Goal: Information Seeking & Learning: Find specific fact

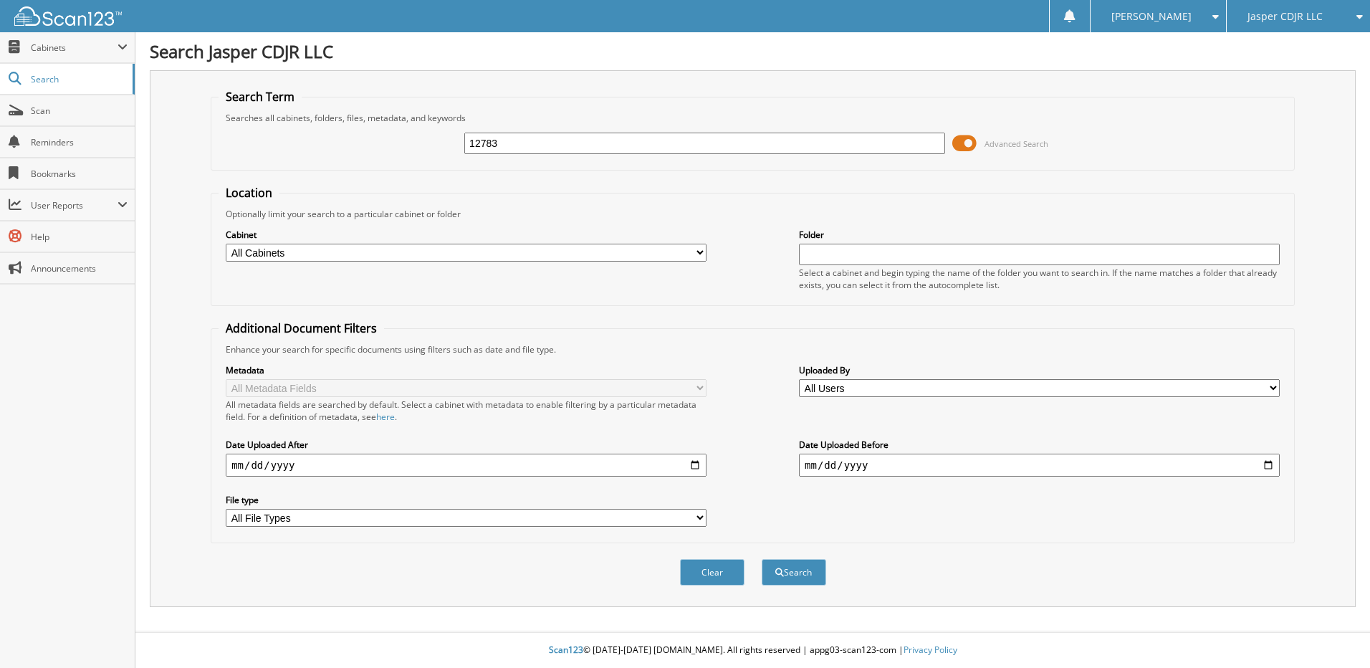
type input "12783"
click at [761, 559] on button "Search" at bounding box center [793, 572] width 64 height 27
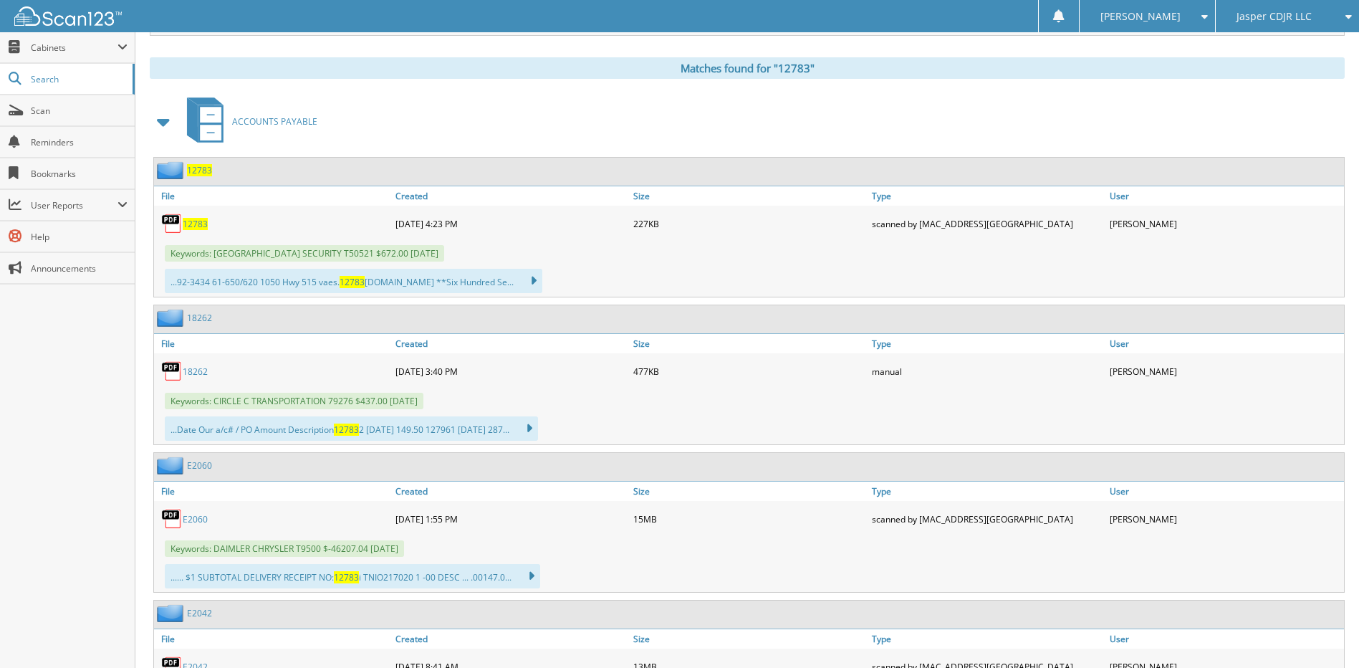
scroll to position [573, 0]
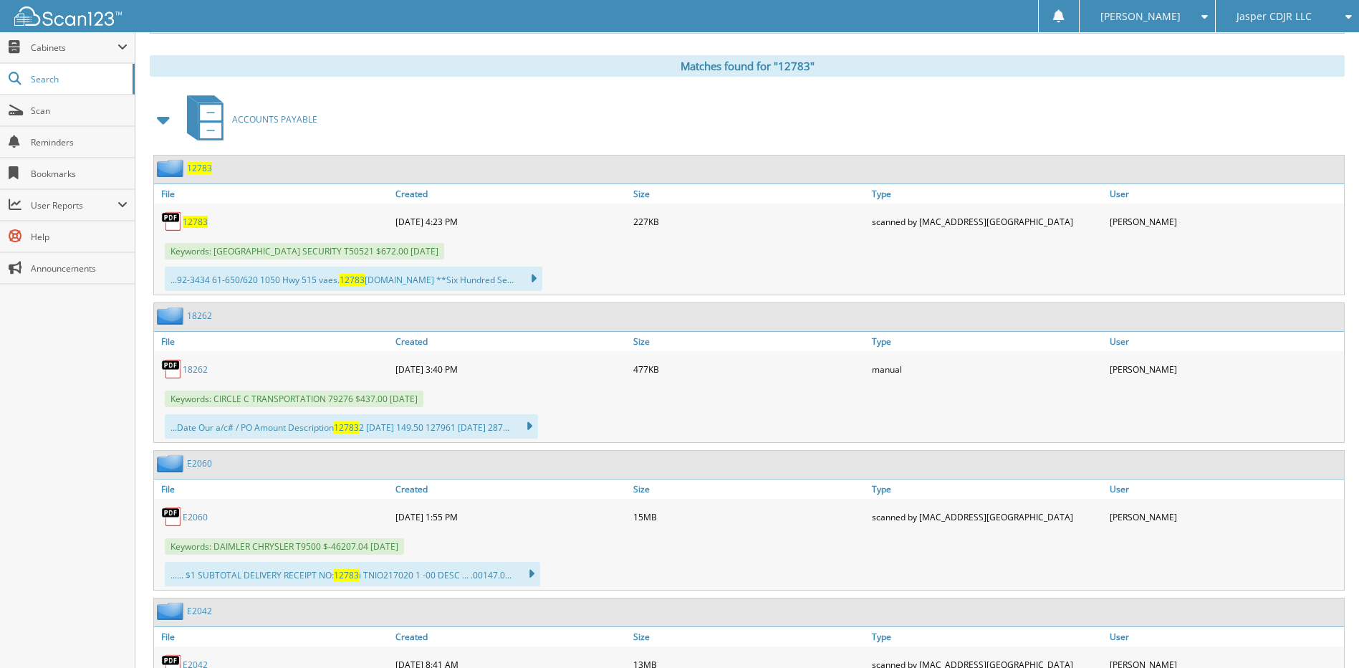
click at [196, 221] on span "12783" at bounding box center [195, 222] width 25 height 12
click at [42, 84] on span "Search" at bounding box center [78, 79] width 95 height 12
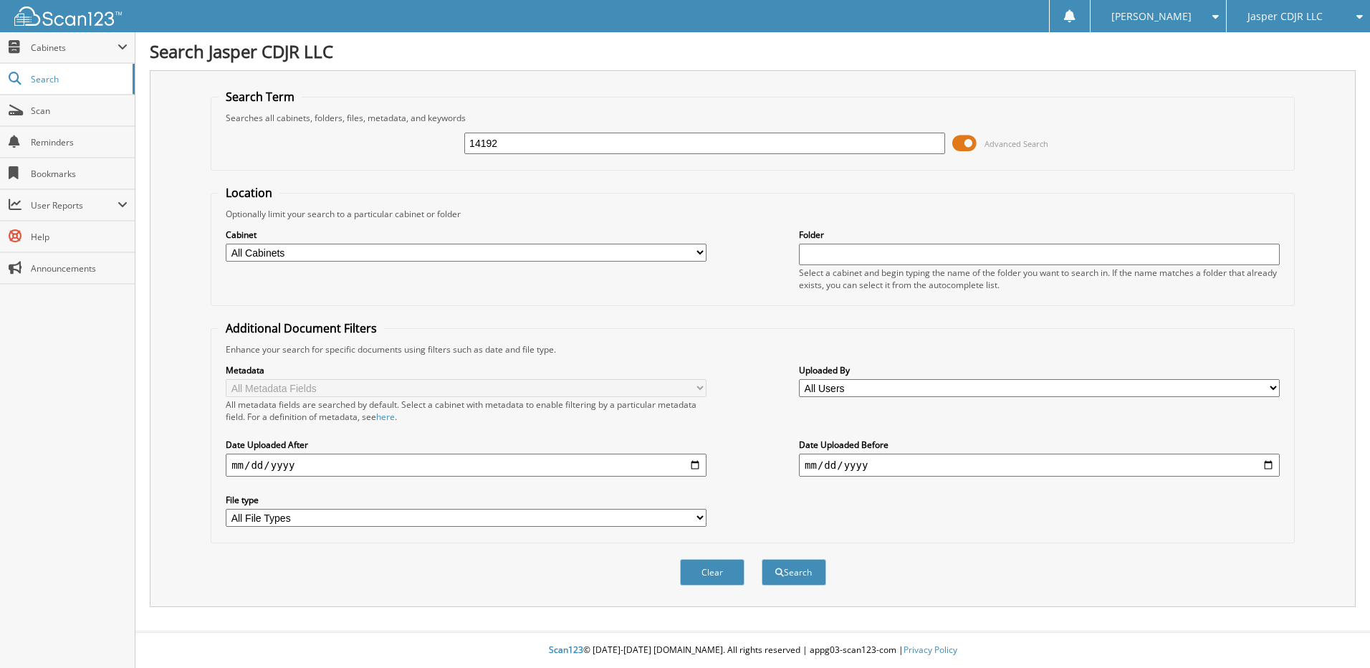
type input "14192"
click at [761, 559] on button "Search" at bounding box center [793, 572] width 64 height 27
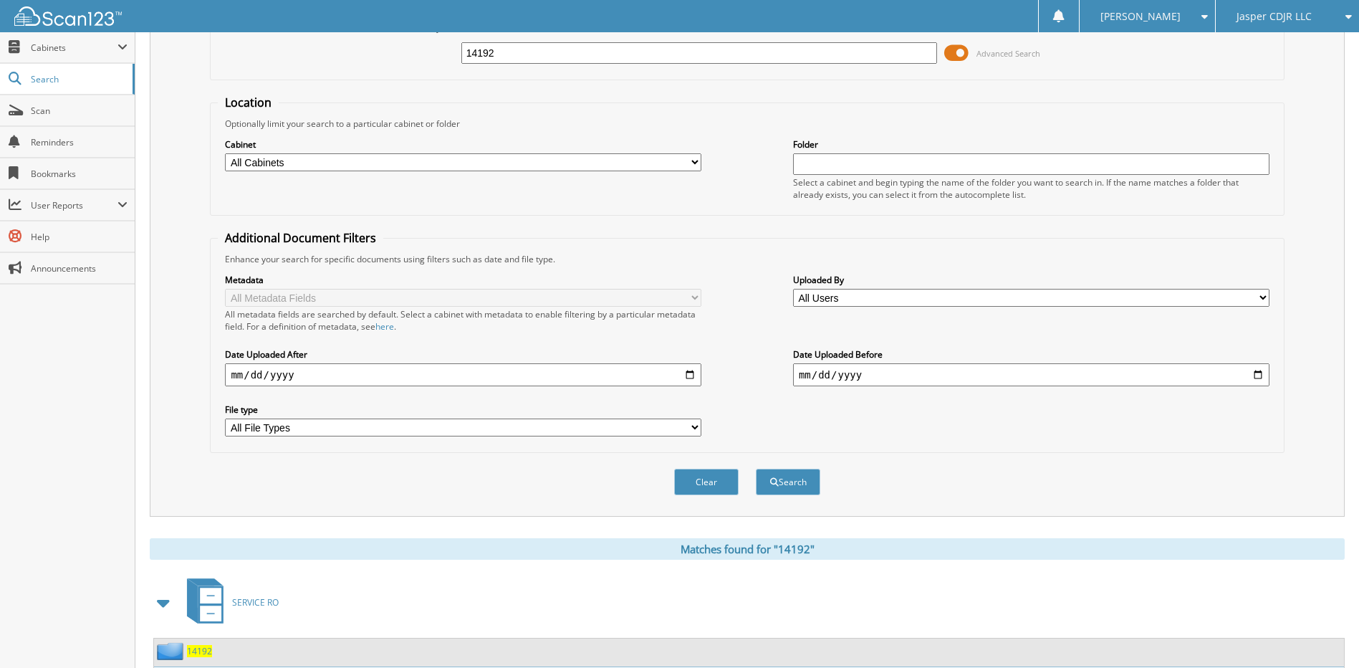
scroll to position [215, 0]
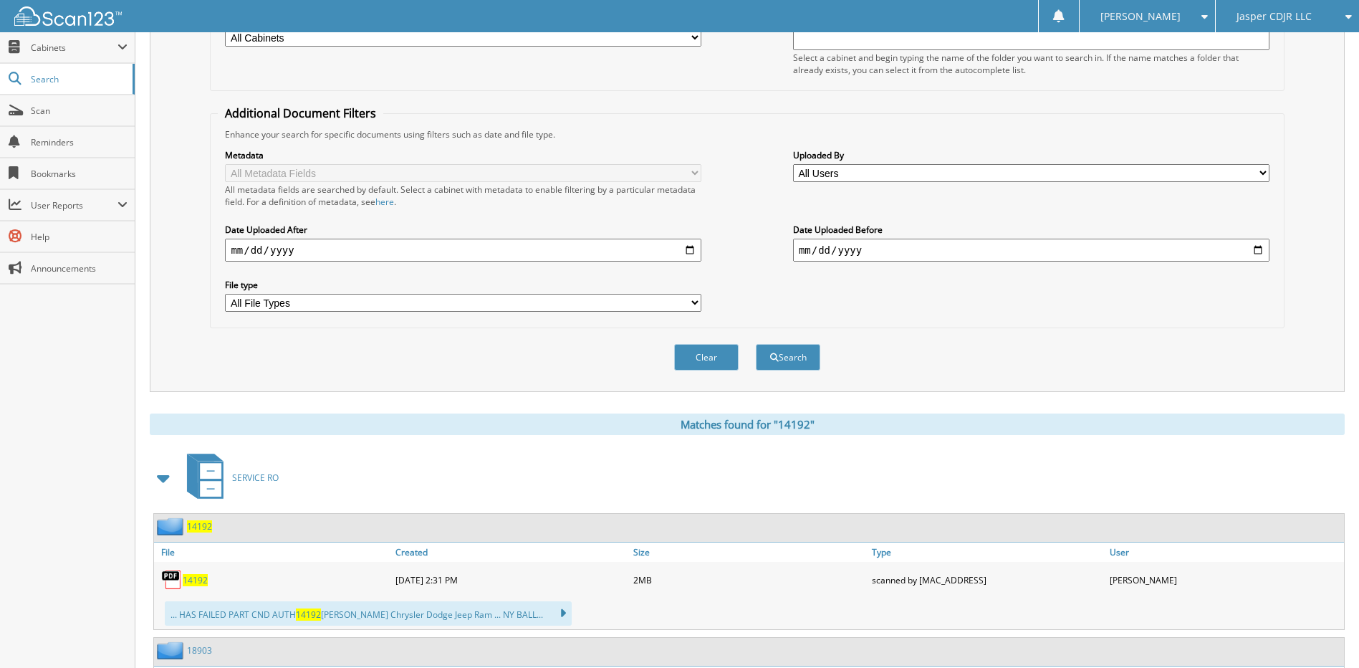
click at [196, 583] on span "14192" at bounding box center [195, 580] width 25 height 12
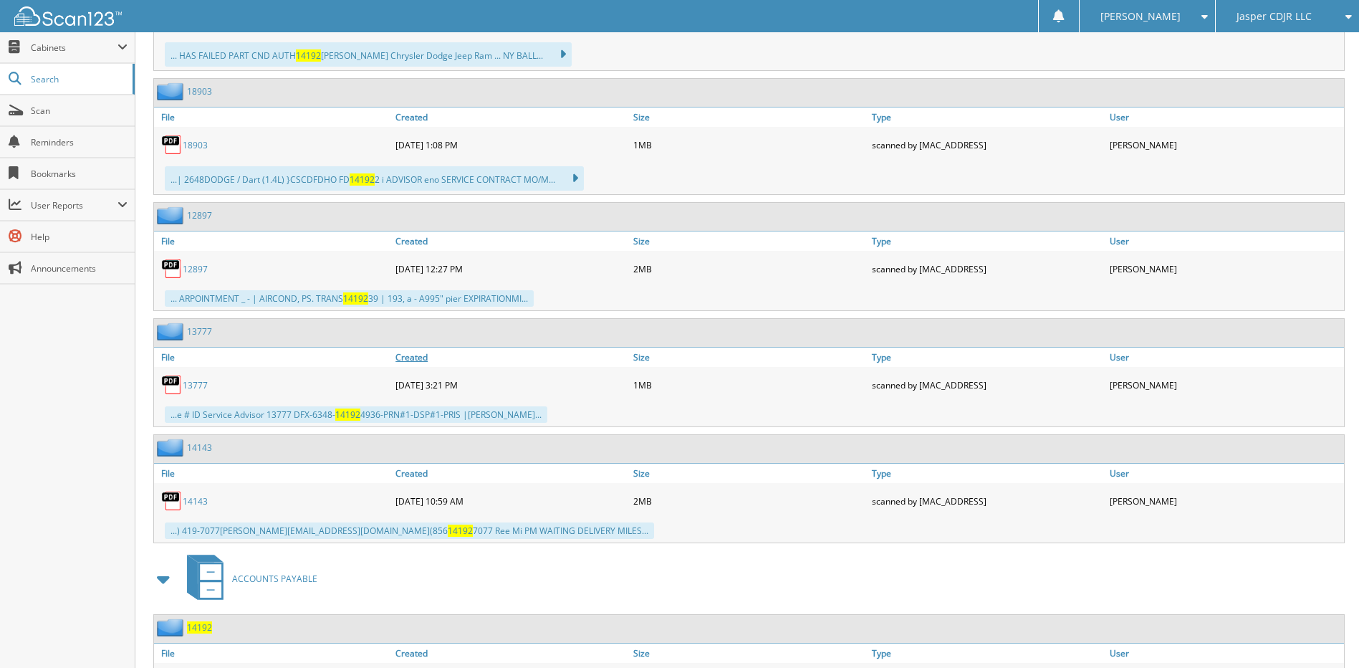
scroll to position [931, 0]
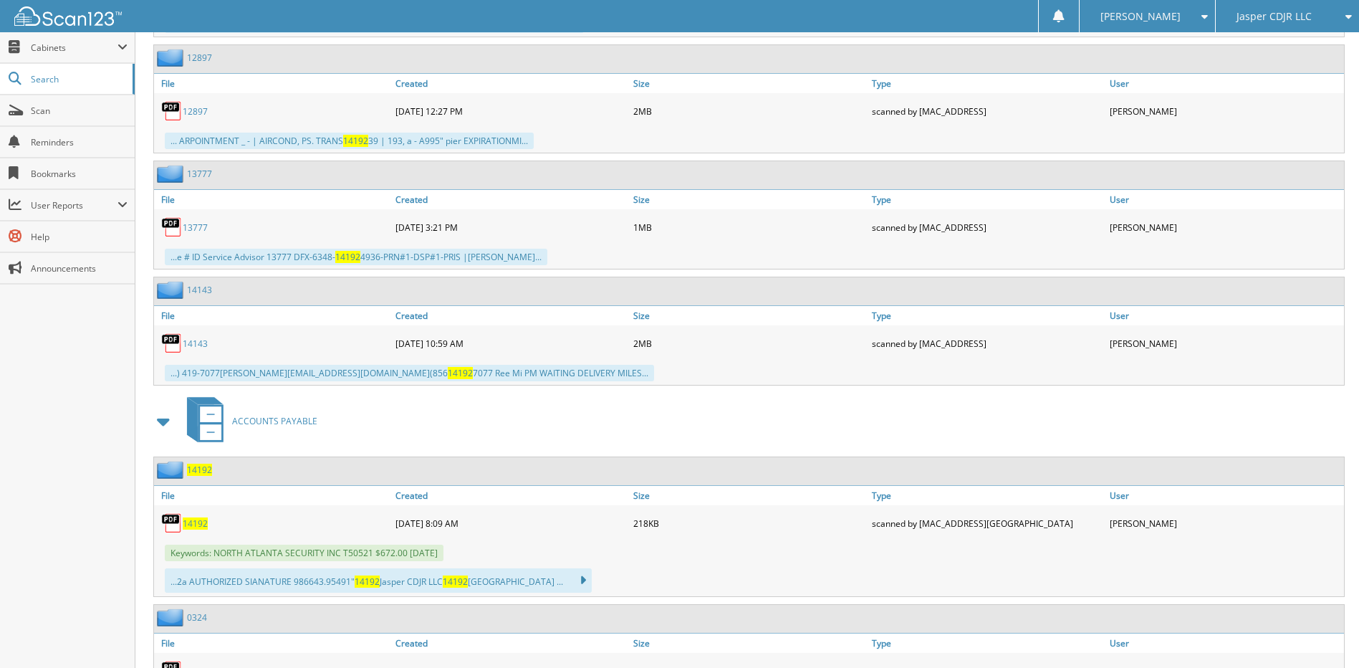
click at [190, 520] on span "14192" at bounding box center [195, 523] width 25 height 12
click at [66, 82] on span "Search" at bounding box center [78, 79] width 95 height 12
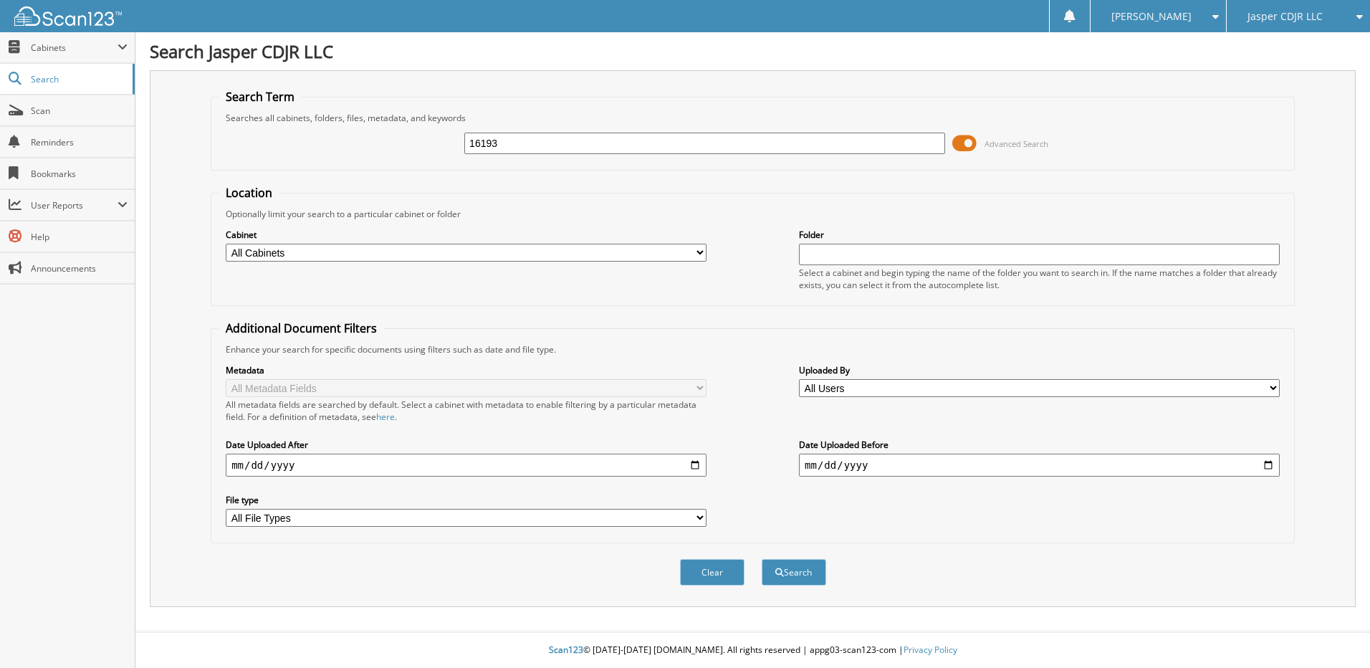
type input "16193"
click at [761, 559] on button "Search" at bounding box center [793, 572] width 64 height 27
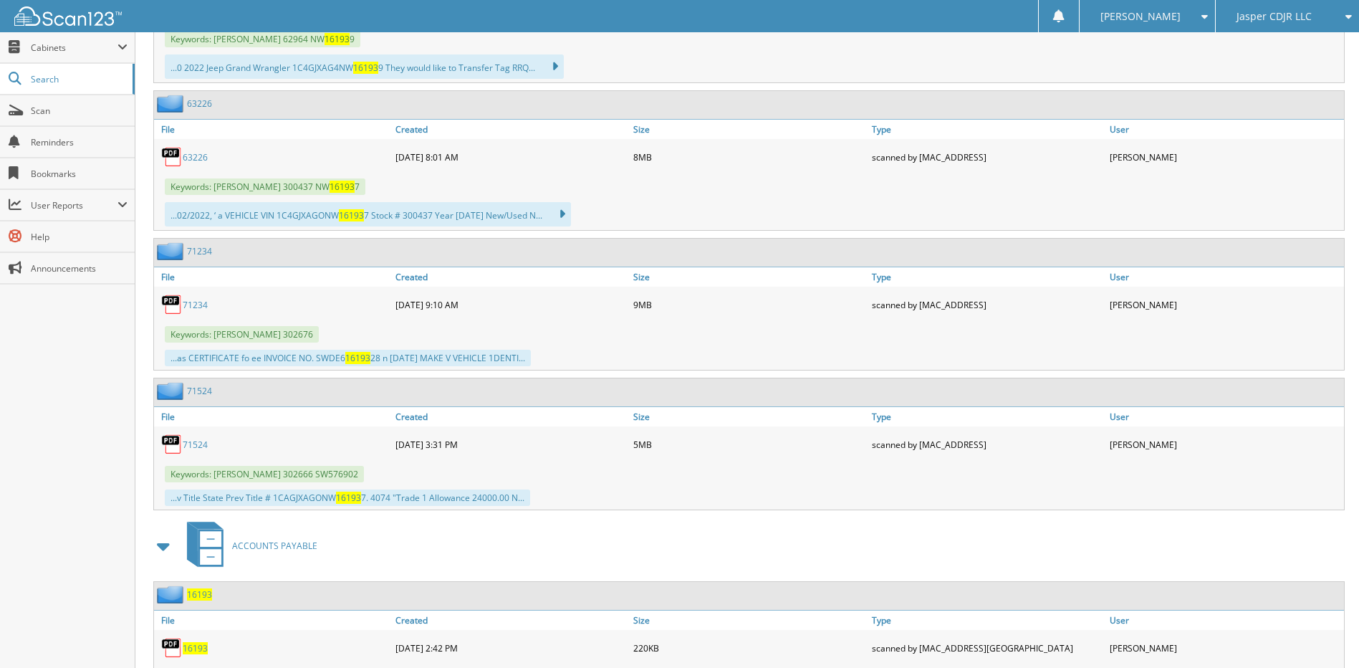
scroll to position [1003, 0]
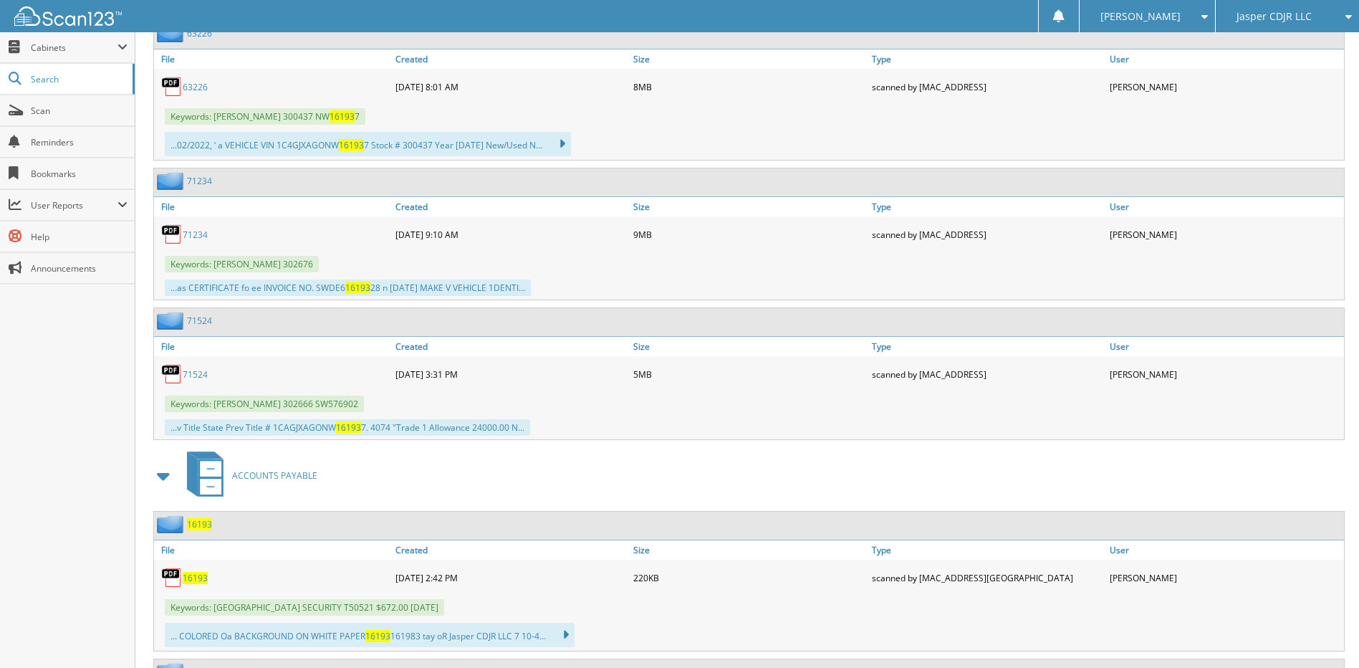
click at [196, 575] on span "16193" at bounding box center [195, 578] width 25 height 12
